Goal: Complete application form: Complete application form

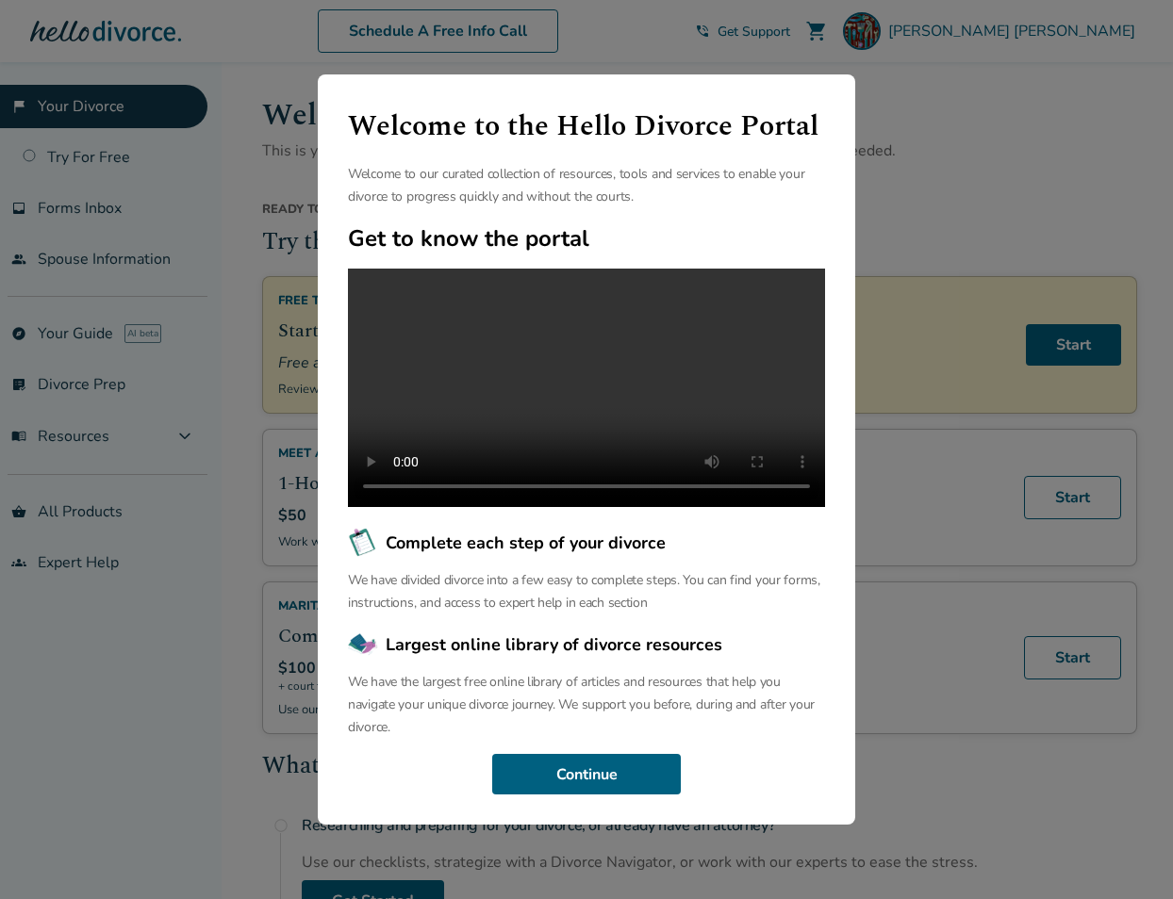
click at [943, 163] on div "Welcome to the Hello Divorce Portal Welcome to our curated collection of resour…" at bounding box center [586, 449] width 1173 height 899
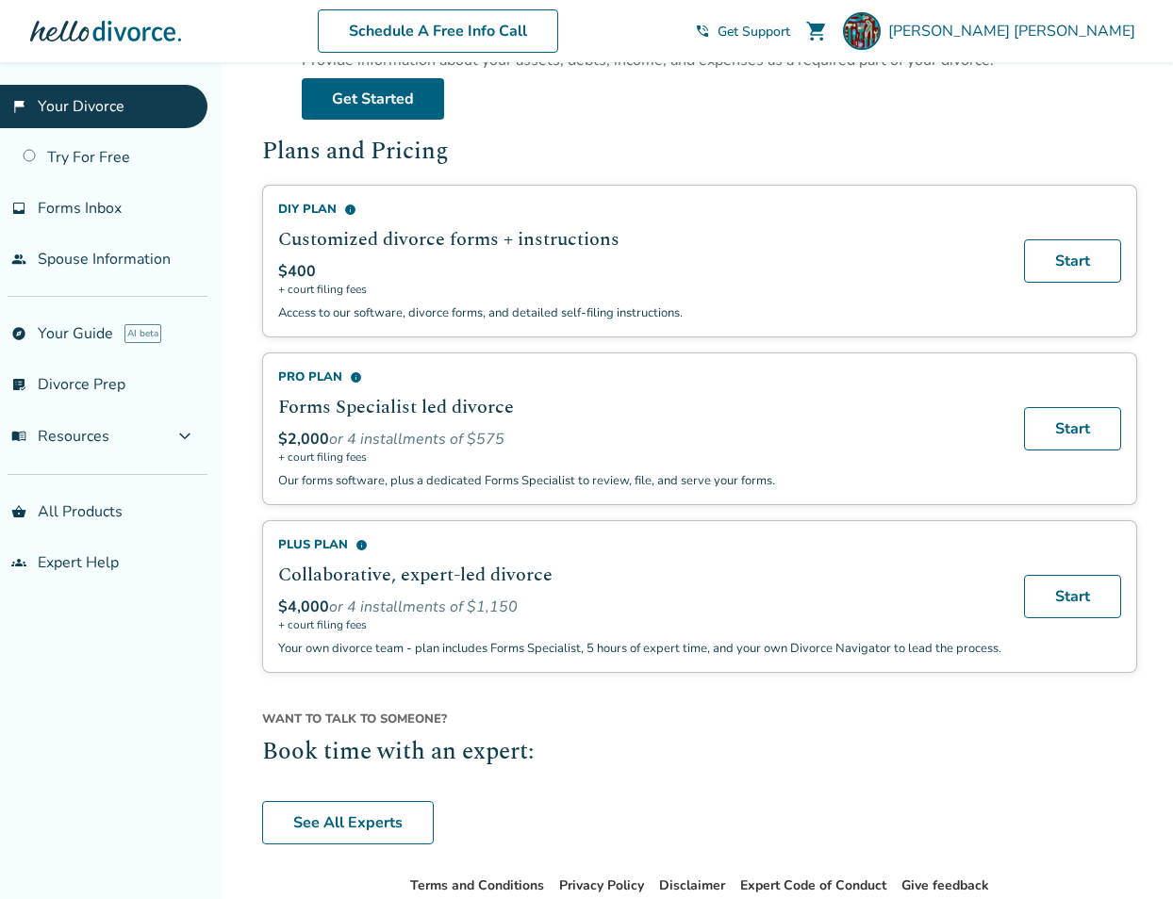
scroll to position [1067, 0]
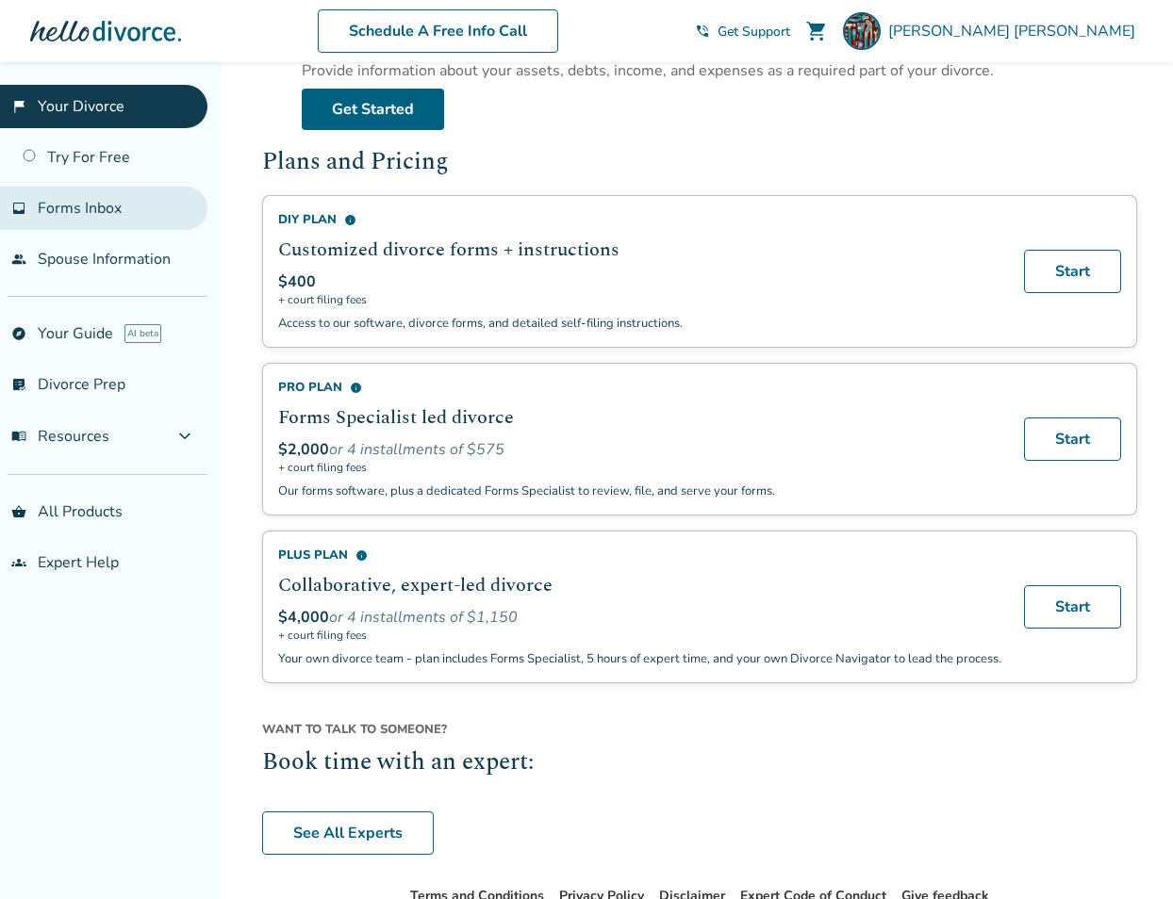
click at [107, 213] on span "Forms Inbox" at bounding box center [80, 208] width 84 height 21
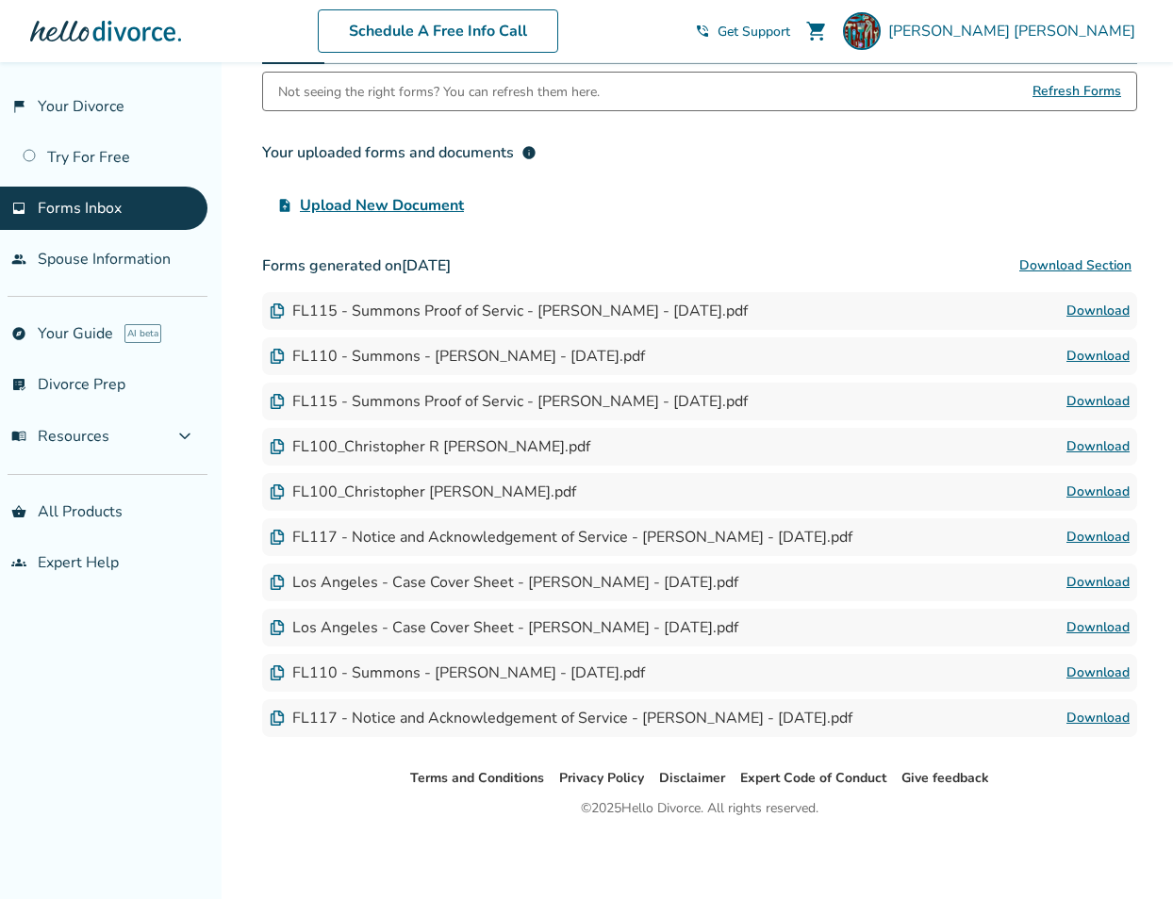
scroll to position [134, 0]
click at [131, 264] on link "people Spouse Information" at bounding box center [103, 259] width 207 height 43
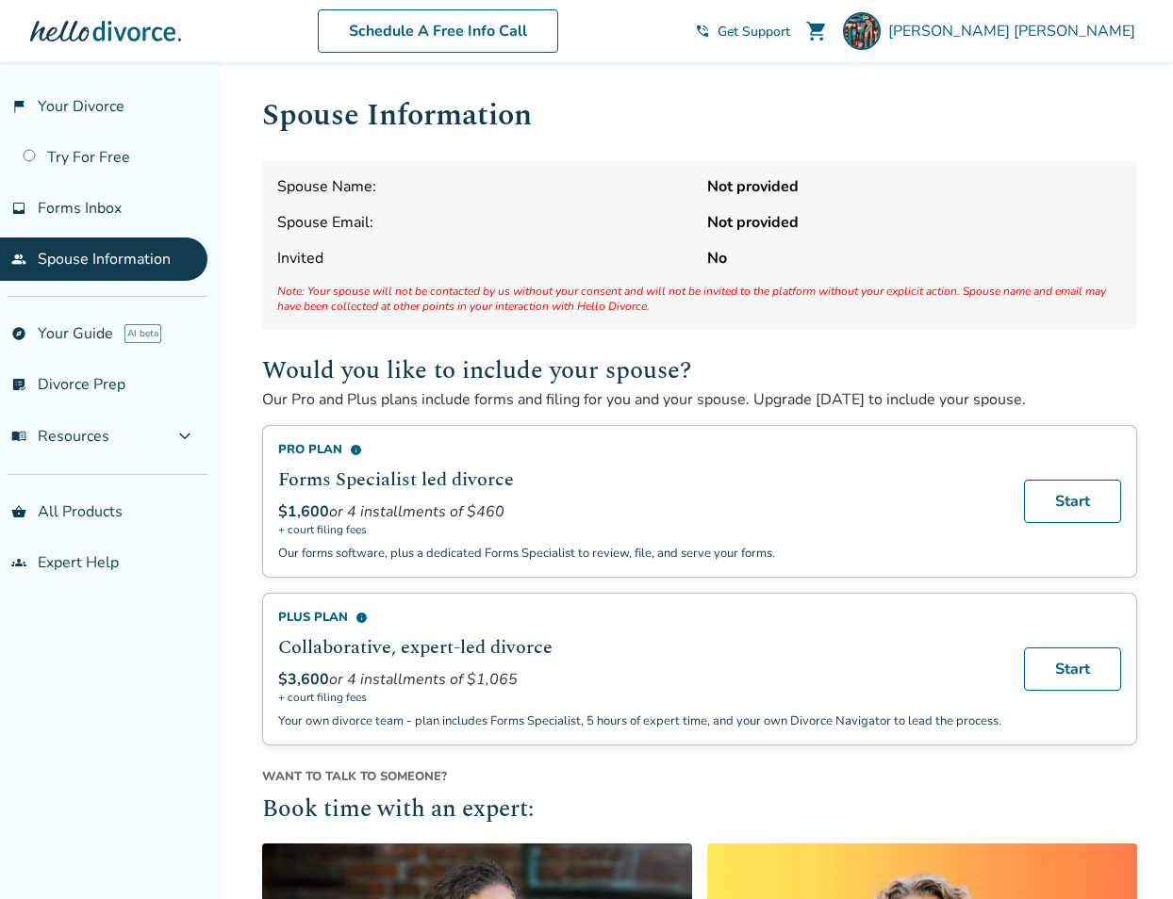
click at [730, 185] on strong "Not provided" at bounding box center [914, 186] width 415 height 21
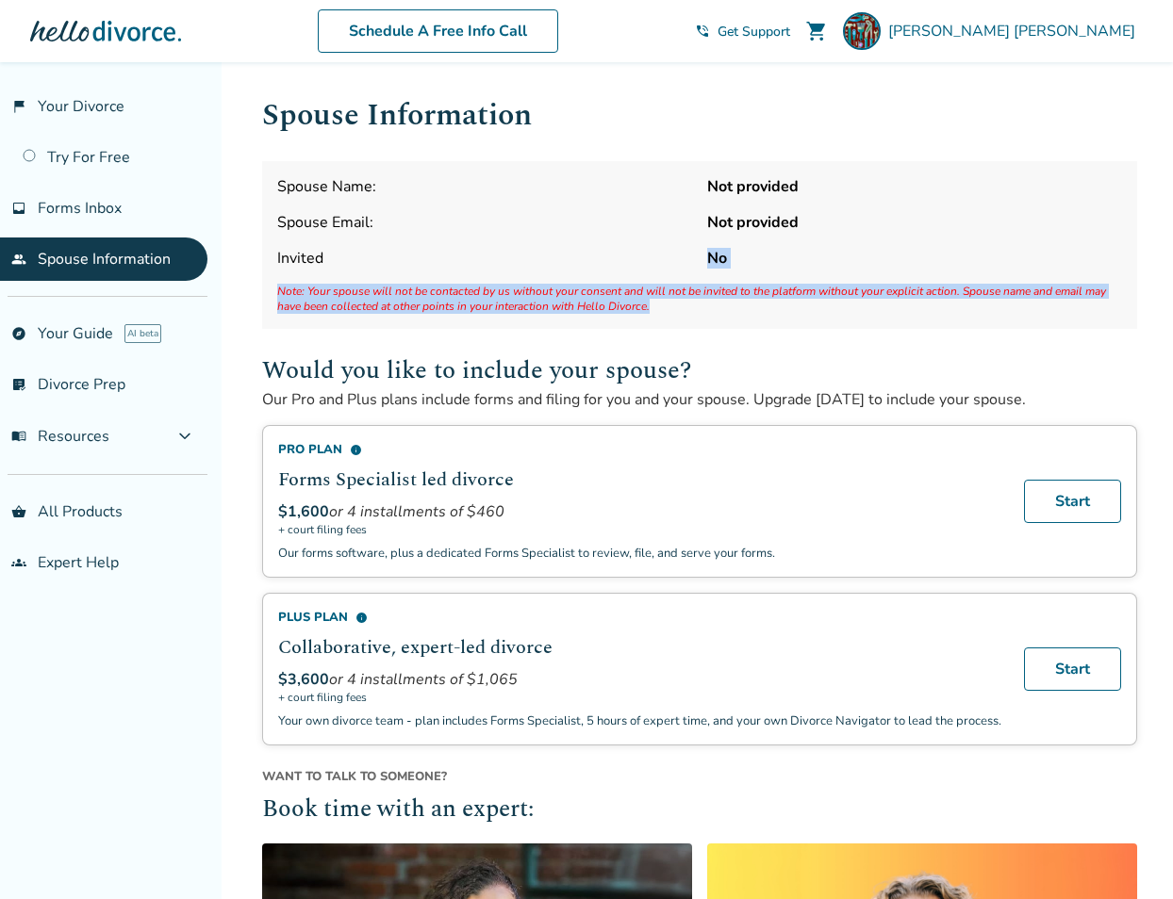
drag, startPoint x: 681, startPoint y: 306, endPoint x: 665, endPoint y: 272, distance: 37.5
click at [665, 272] on div "Spouse Name: Not provided Spouse Email: Not provided Invited No Note: Your spou…" at bounding box center [699, 245] width 875 height 168
click at [697, 307] on span "Note: Your spouse will not be contacted by us without your consent and will not…" at bounding box center [699, 299] width 845 height 30
drag, startPoint x: 697, startPoint y: 305, endPoint x: 681, endPoint y: 281, distance: 28.8
click at [681, 281] on div "Spouse Name: Not provided Spouse Email: Not provided Invited No Note: Your spou…" at bounding box center [699, 245] width 875 height 168
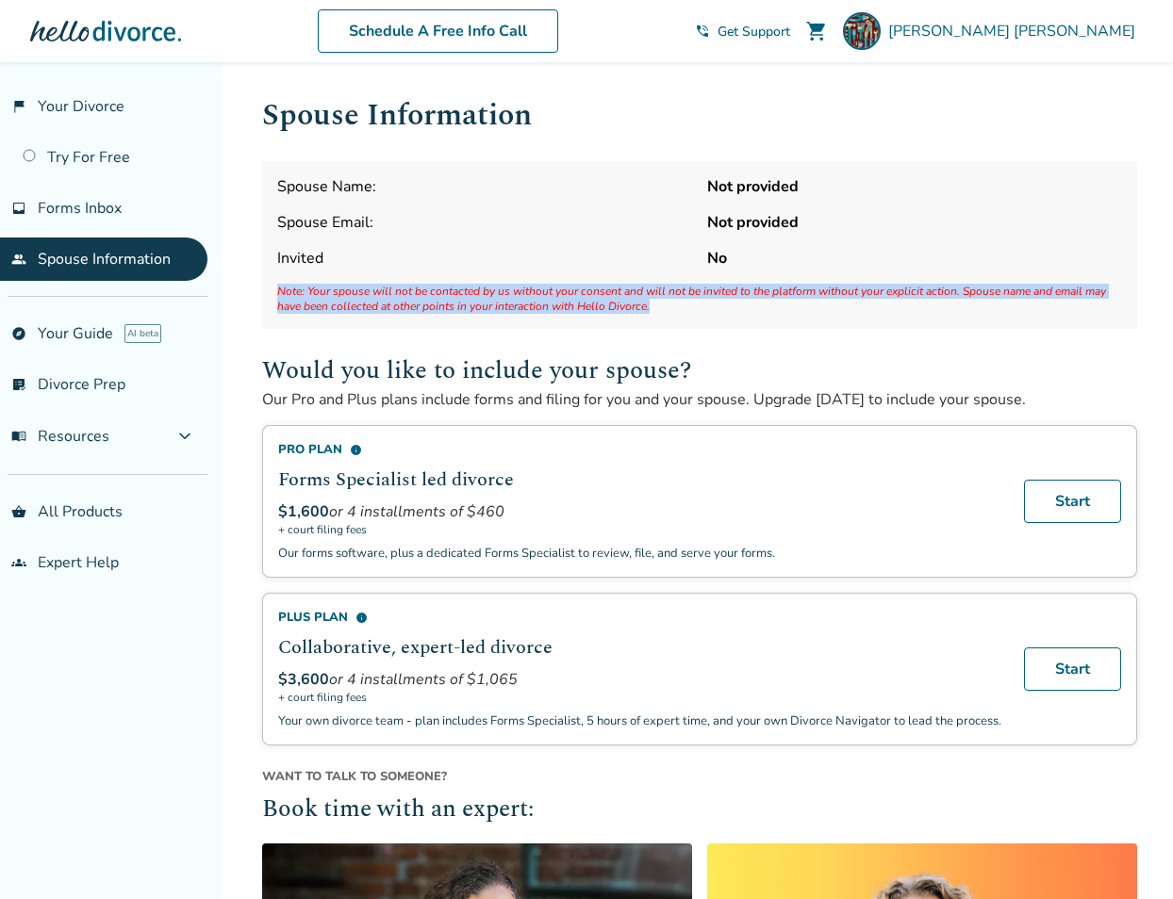
click at [715, 315] on div "Spouse Name: Not provided Spouse Email: Not provided Invited No Note: Your spou…" at bounding box center [699, 245] width 875 height 168
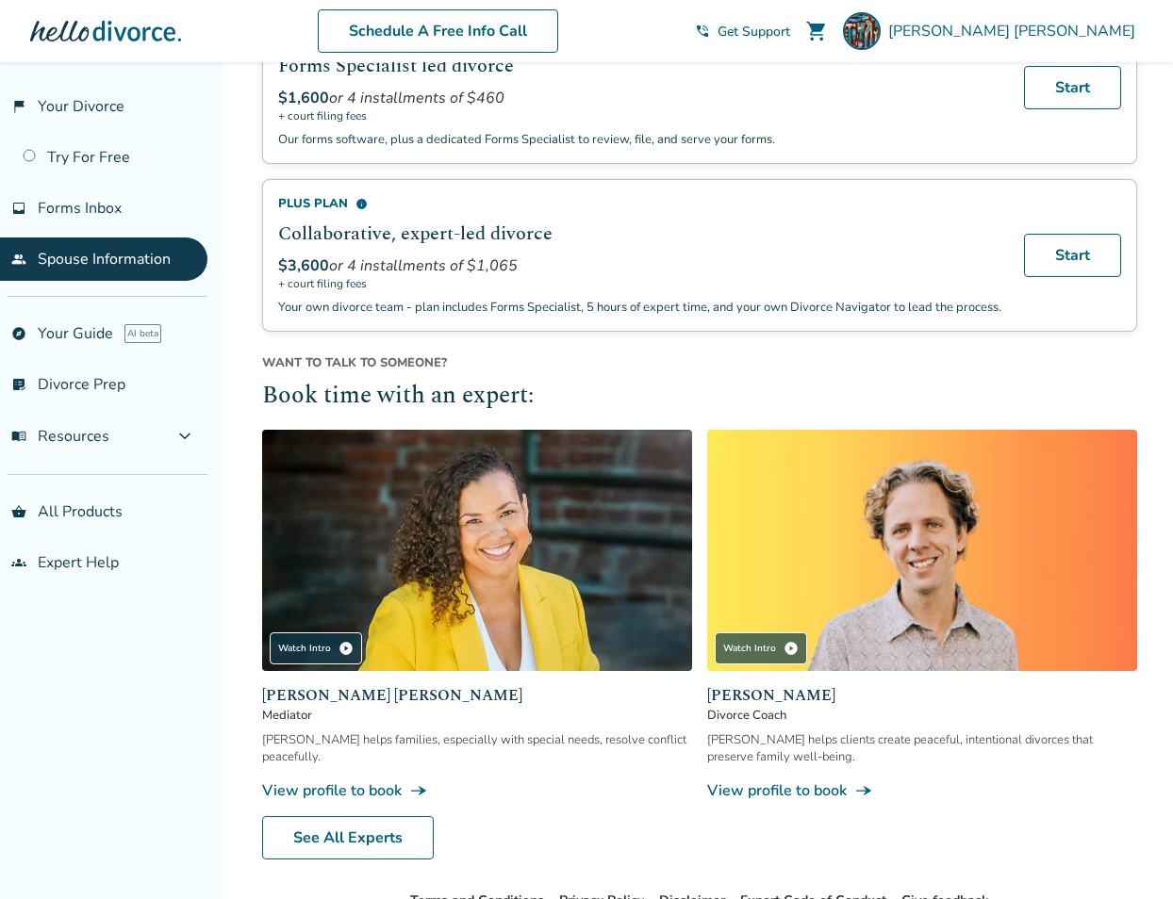
scroll to position [546, 0]
